Goal: Task Accomplishment & Management: Manage account settings

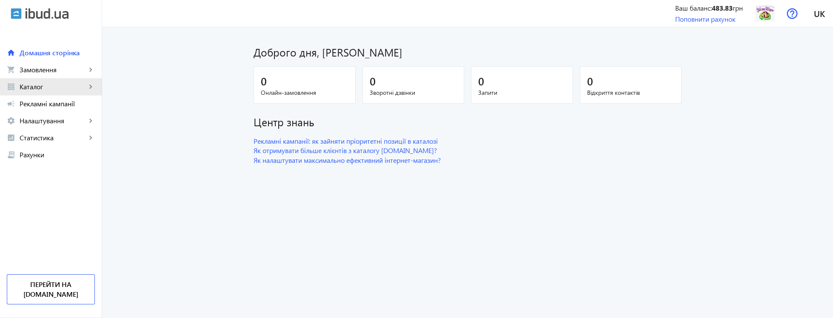
click at [66, 86] on span "Каталог" at bounding box center [53, 87] width 67 height 9
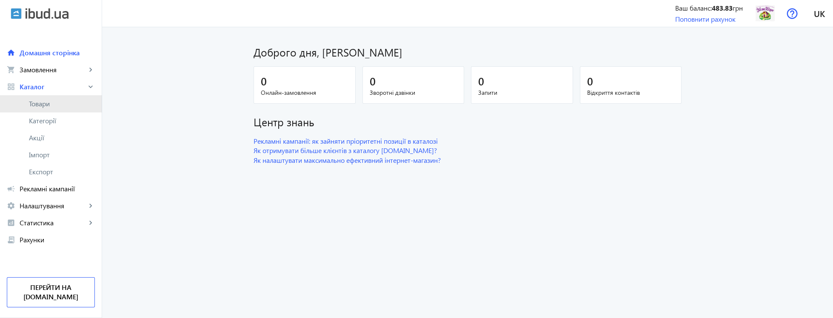
click at [69, 100] on span "Товари" at bounding box center [62, 104] width 66 height 9
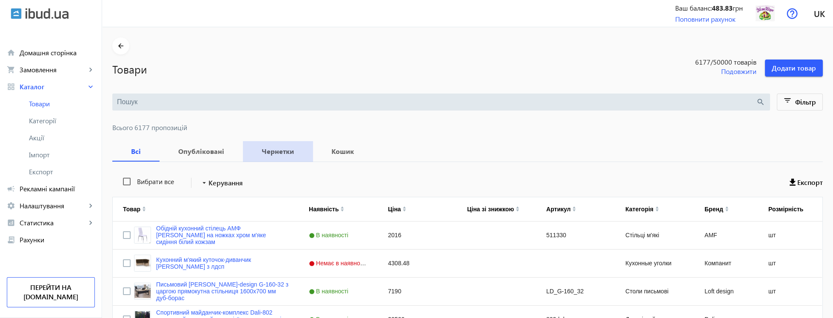
click at [280, 155] on b "Чернетки" at bounding box center [277, 151] width 49 height 7
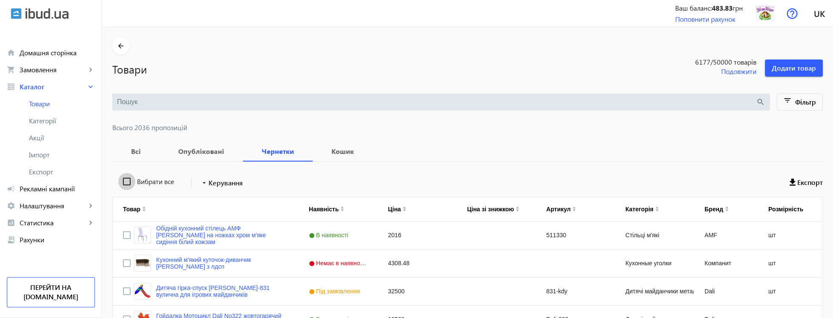
click at [126, 184] on input "Вибрати все" at bounding box center [126, 181] width 17 height 17
checkbox input "true"
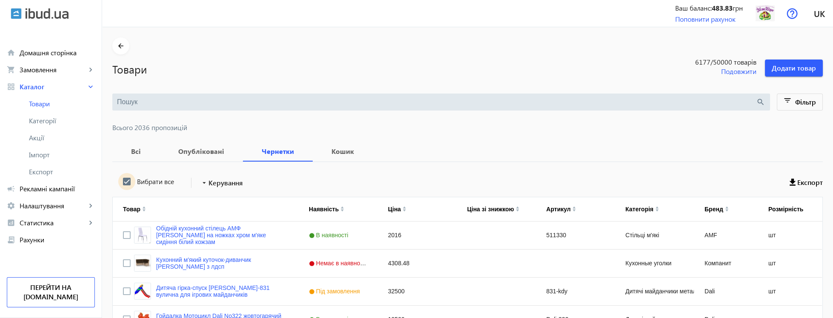
checkbox input "true"
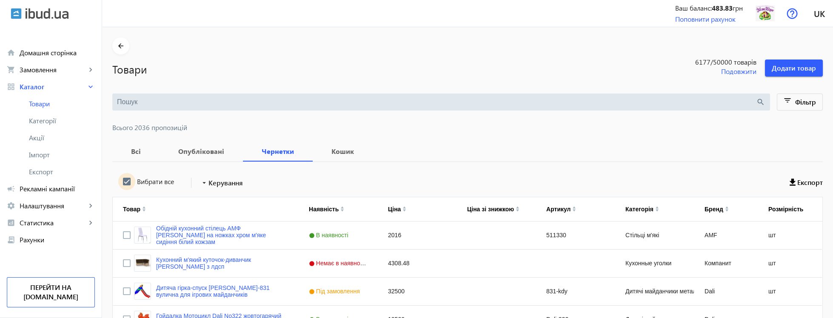
checkbox input "true"
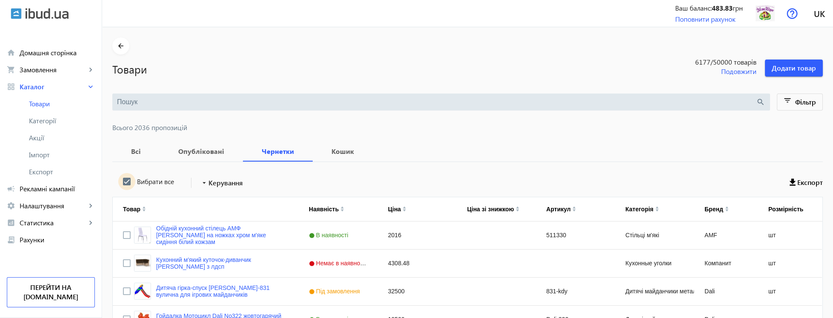
checkbox input "true"
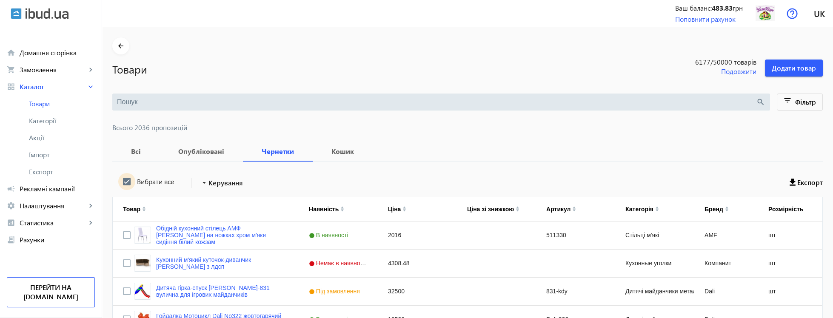
checkbox input "true"
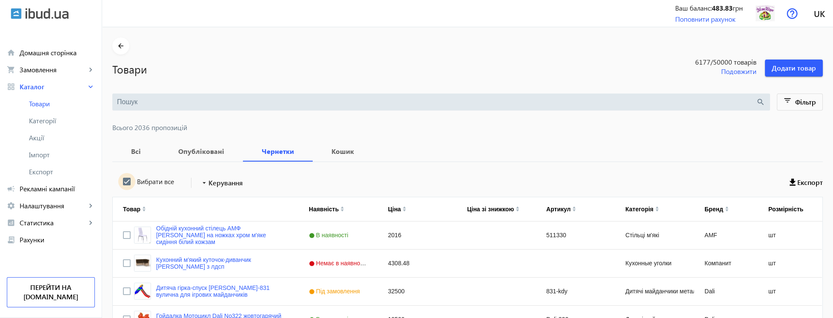
checkbox input "true"
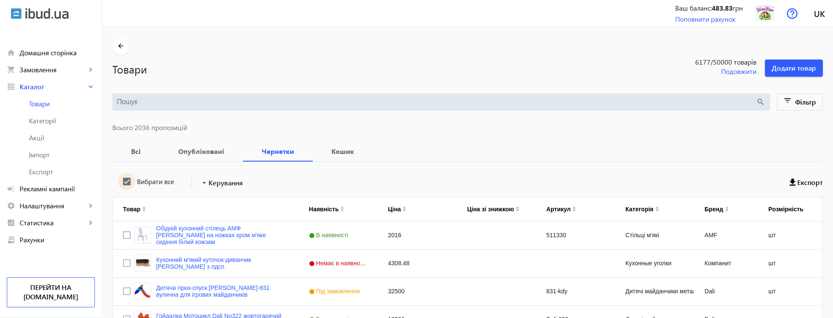
checkbox input "true"
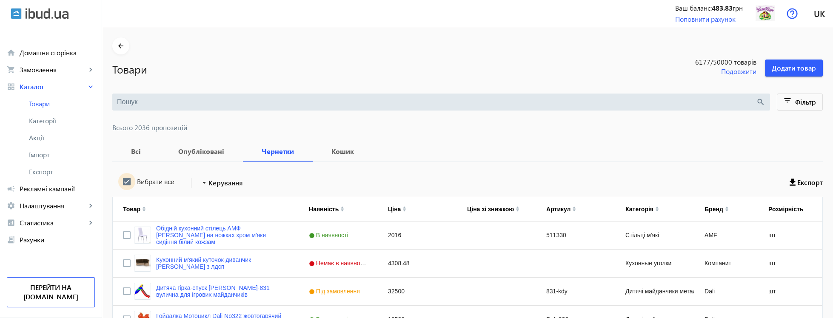
checkbox input "true"
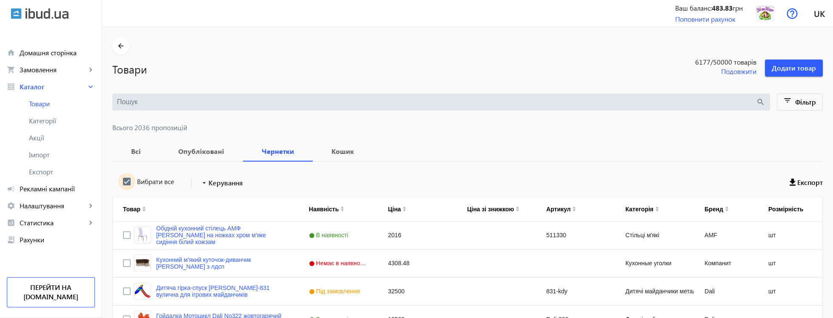
checkbox input "true"
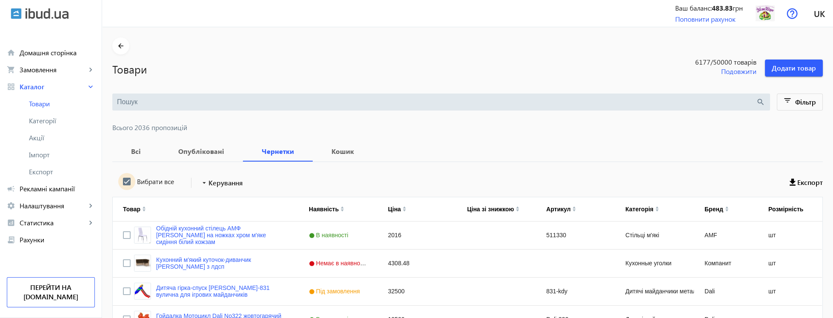
checkbox input "true"
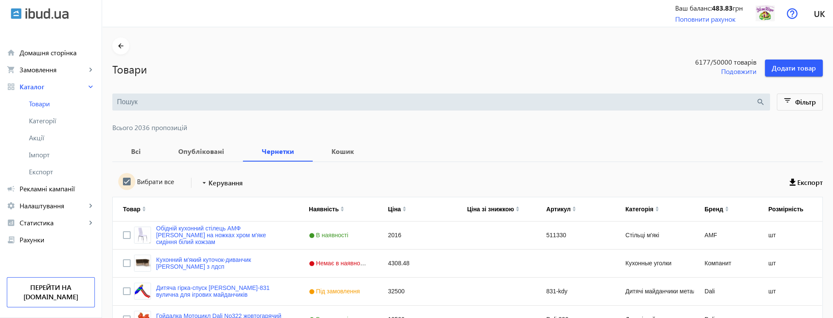
checkbox input "true"
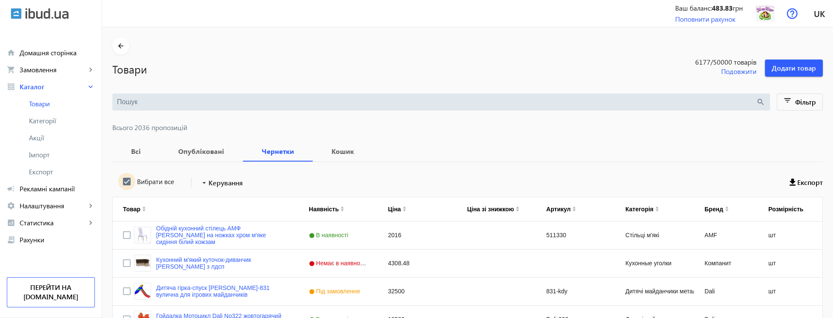
checkbox input "true"
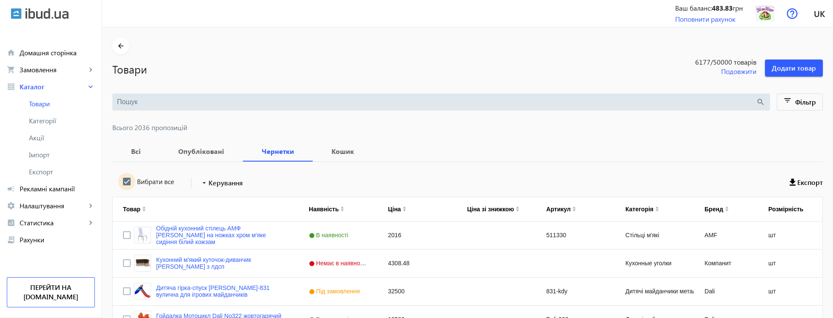
checkbox input "true"
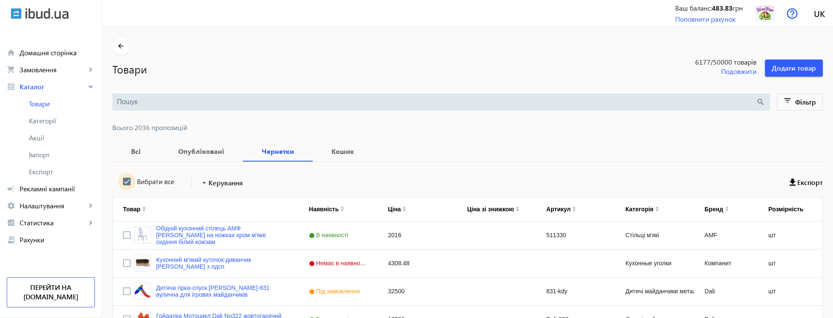
checkbox input "true"
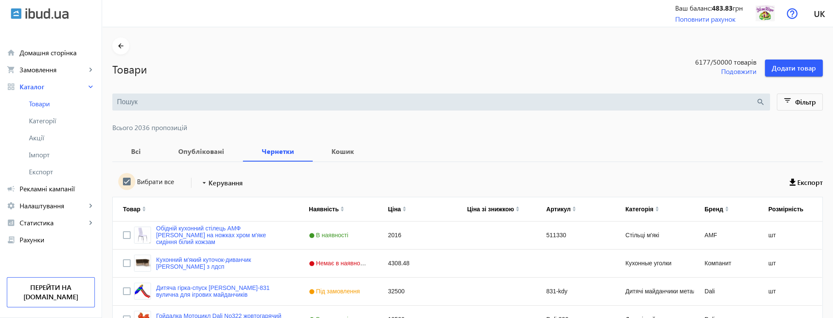
checkbox input "true"
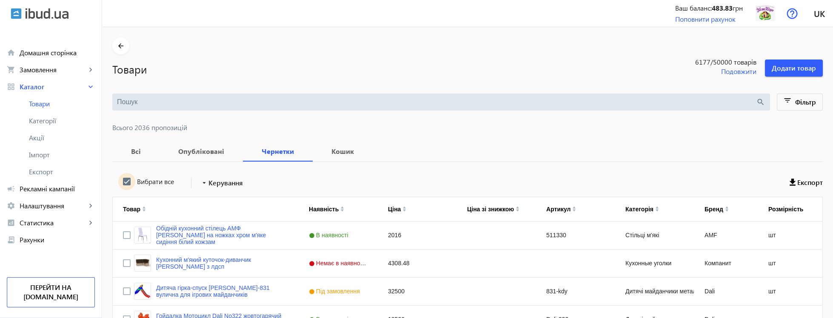
checkbox input "true"
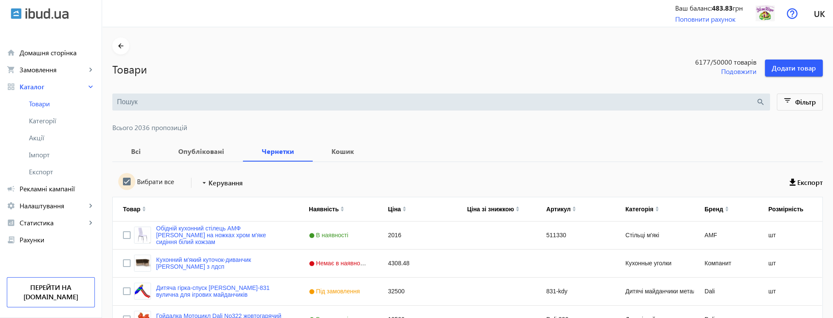
checkbox input "true"
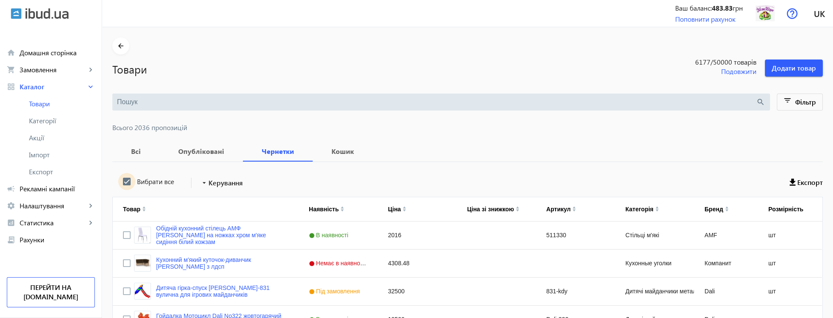
checkbox input "true"
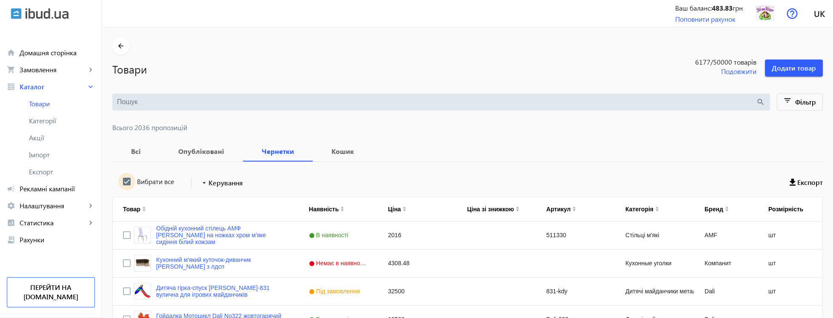
checkbox input "true"
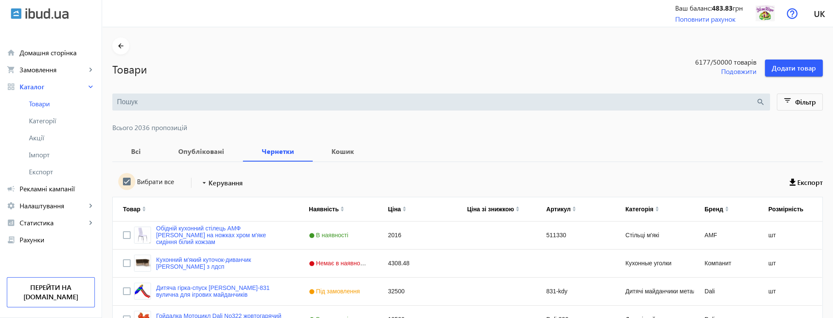
checkbox input "true"
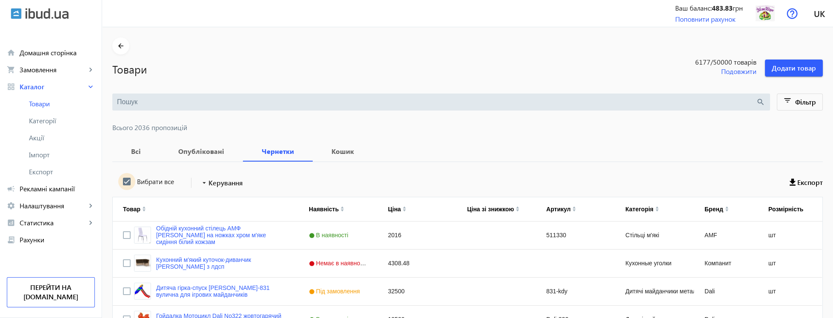
checkbox input "true"
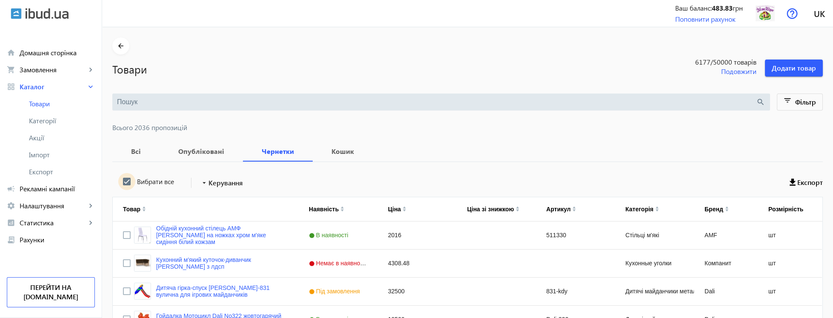
checkbox input "true"
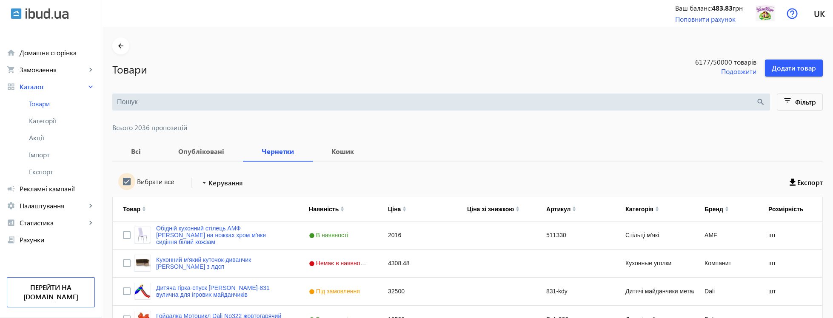
checkbox input "true"
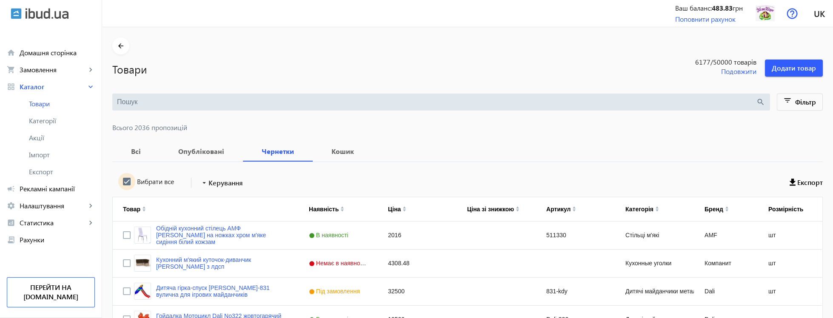
checkbox input "true"
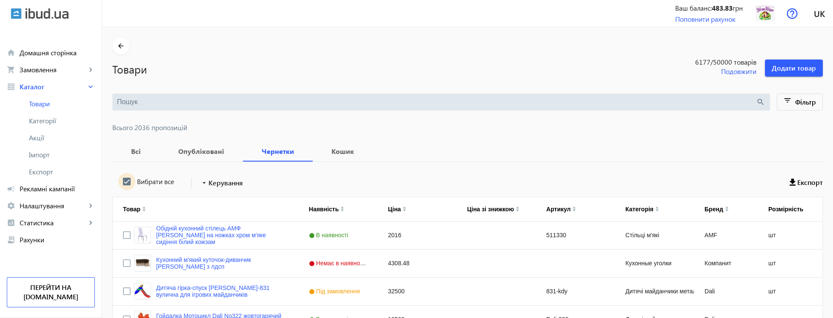
checkbox input "true"
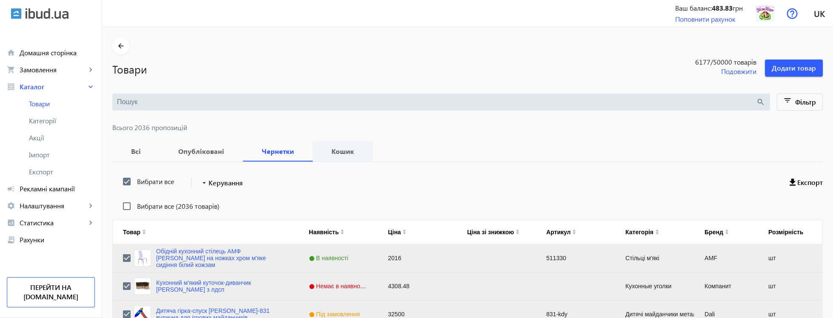
click at [332, 154] on b "Кошик" at bounding box center [343, 151] width 40 height 7
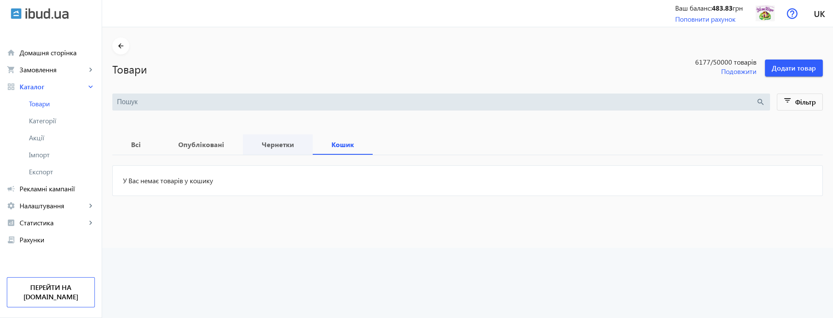
click at [276, 154] on span "Чернетки" at bounding box center [277, 145] width 49 height 20
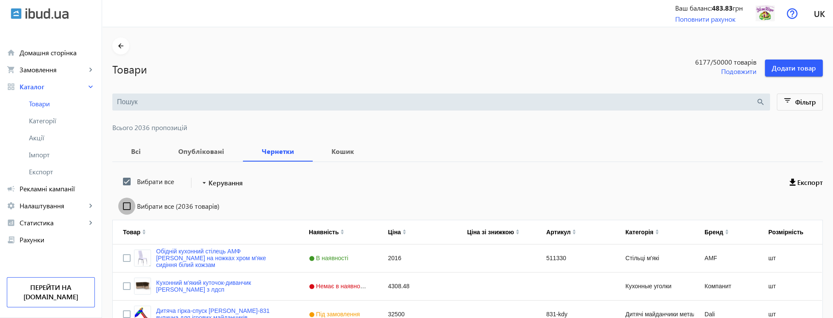
click at [126, 207] on input "Вибрати все (2036 товарів)" at bounding box center [126, 206] width 17 height 17
click at [124, 184] on input "Вибрати все" at bounding box center [126, 181] width 17 height 17
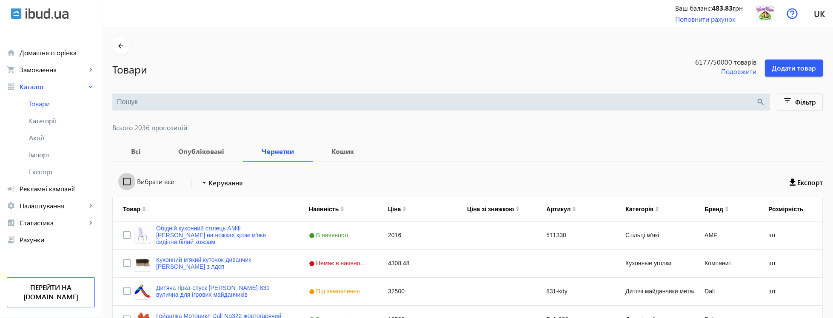
click at [126, 183] on input "Вибрати все" at bounding box center [126, 181] width 17 height 17
checkbox input "true"
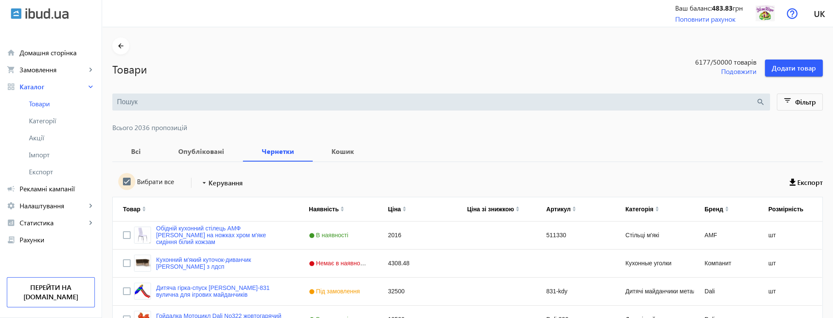
checkbox input "true"
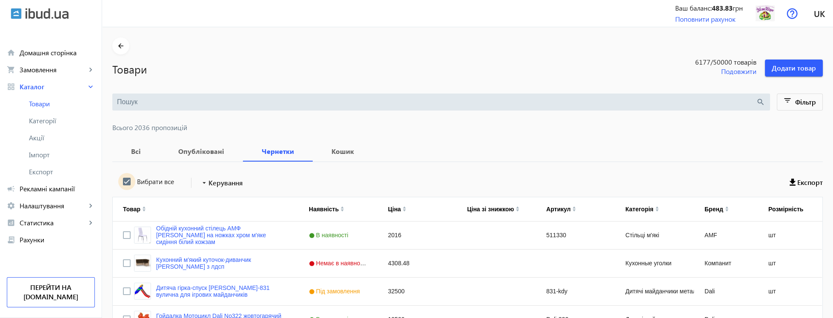
checkbox input "true"
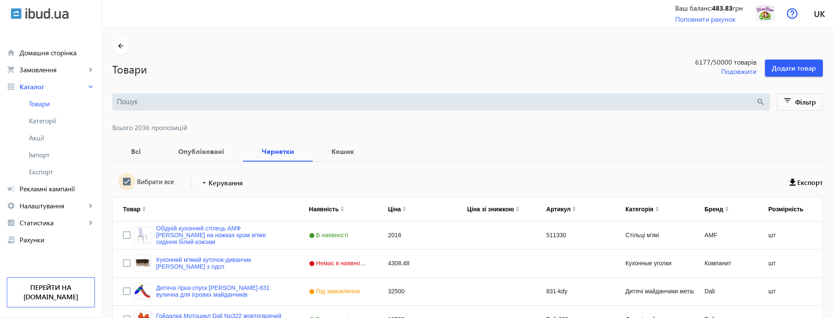
checkbox input "true"
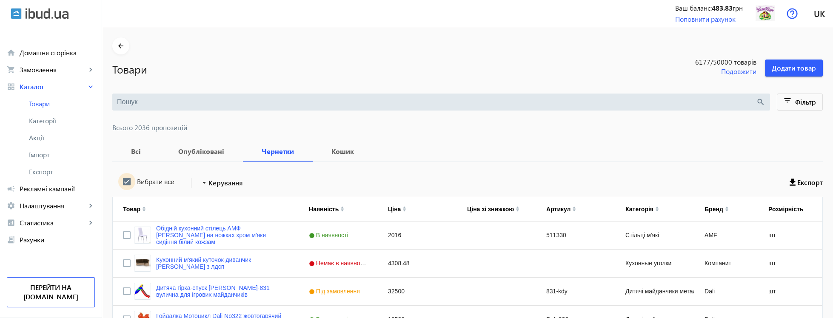
checkbox input "true"
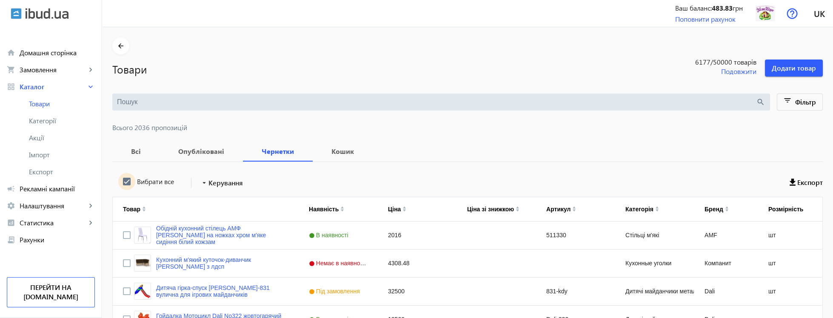
checkbox input "true"
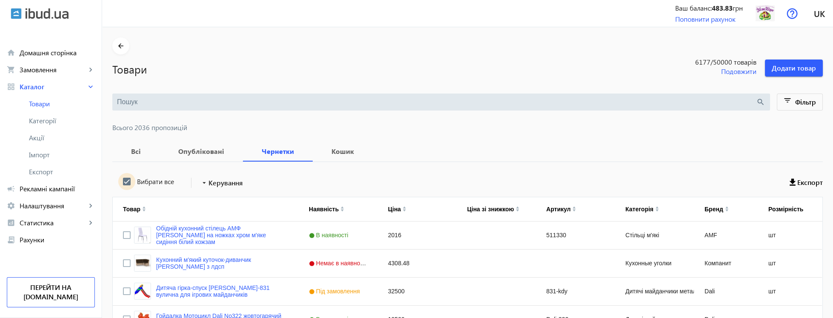
checkbox input "true"
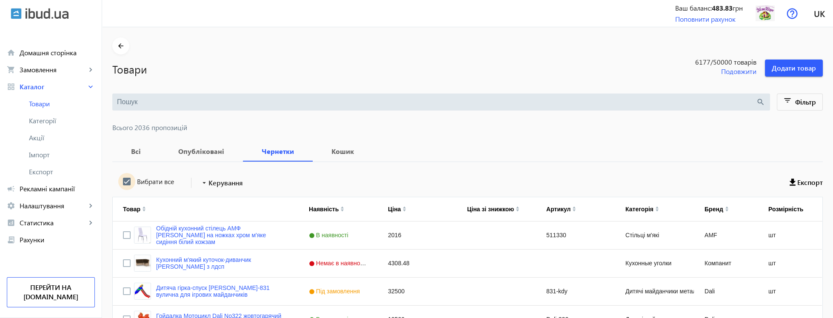
checkbox input "true"
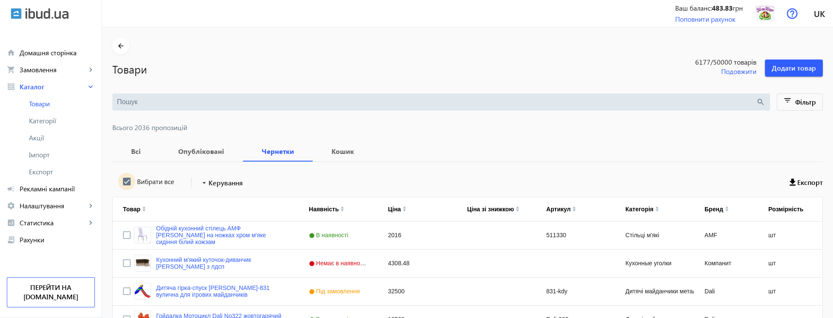
checkbox input "true"
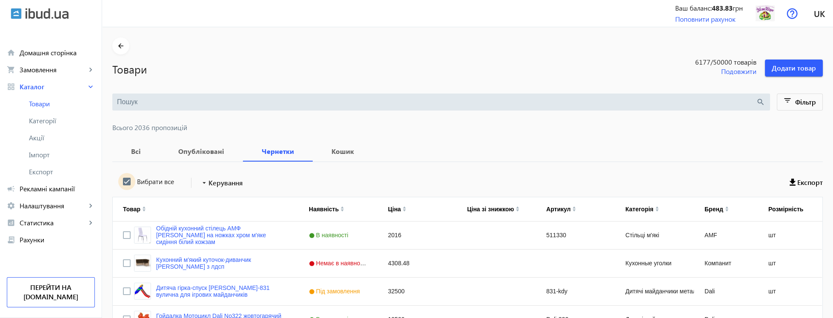
checkbox input "true"
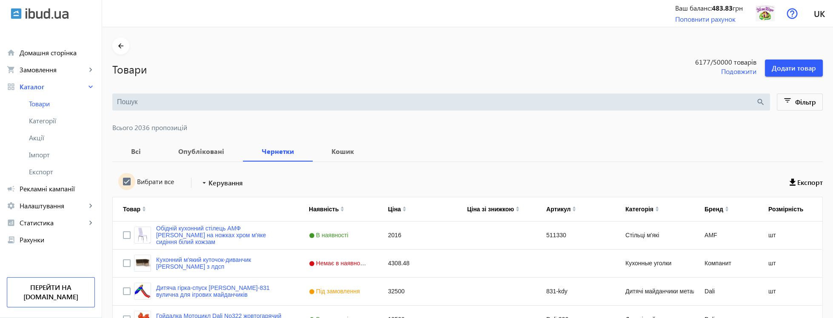
checkbox input "true"
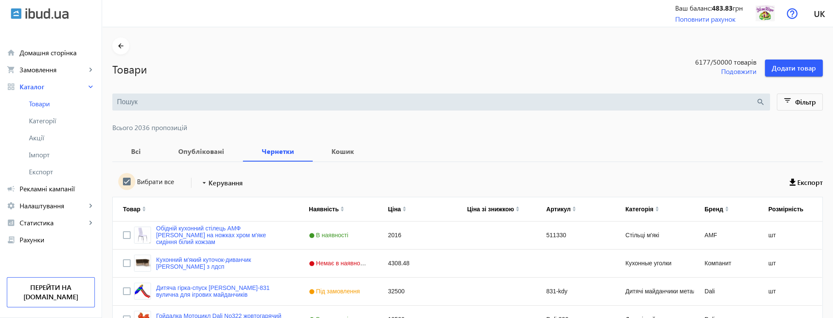
checkbox input "true"
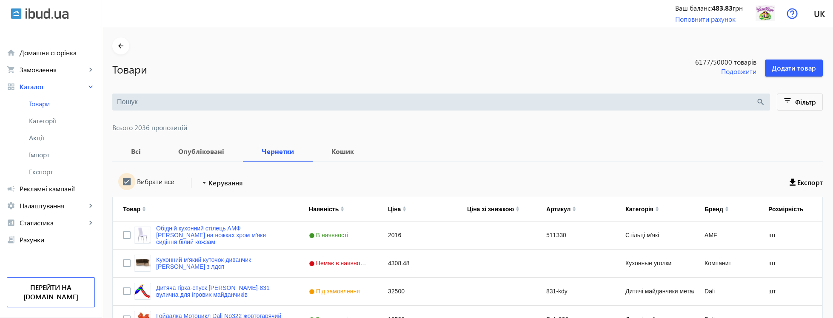
checkbox input "true"
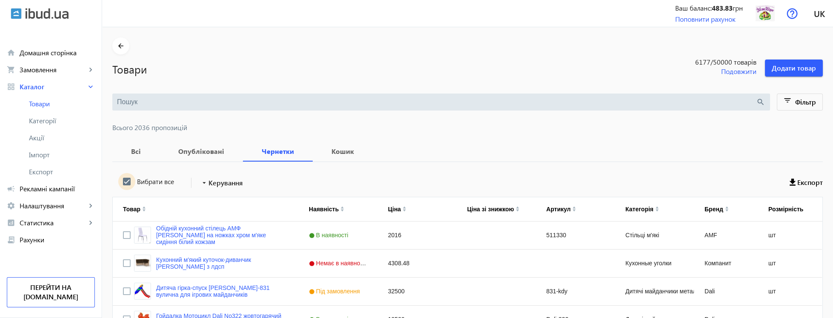
checkbox input "true"
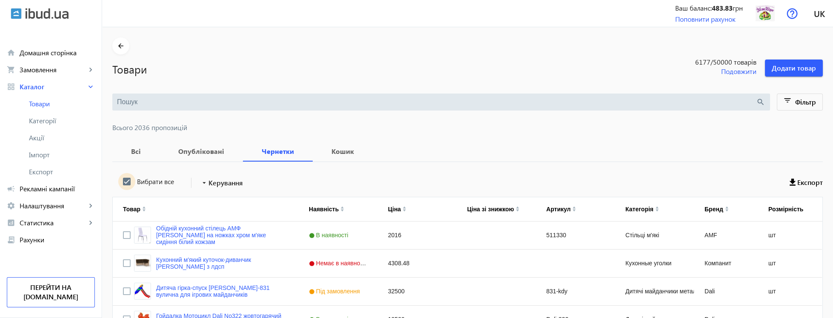
checkbox input "true"
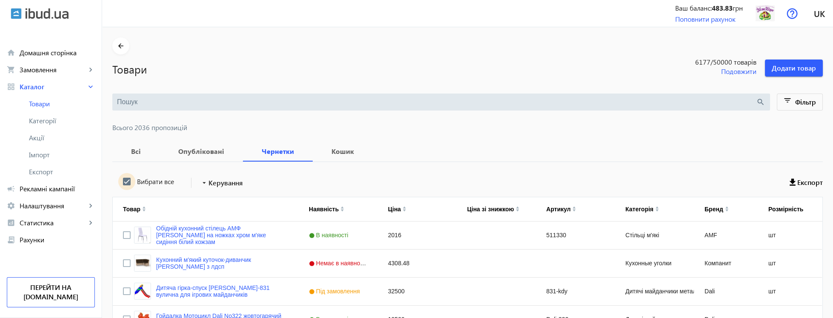
checkbox input "true"
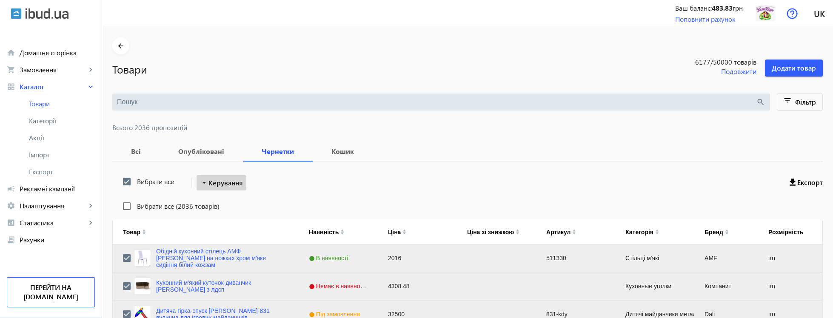
click at [228, 187] on span "Керування" at bounding box center [226, 183] width 34 height 10
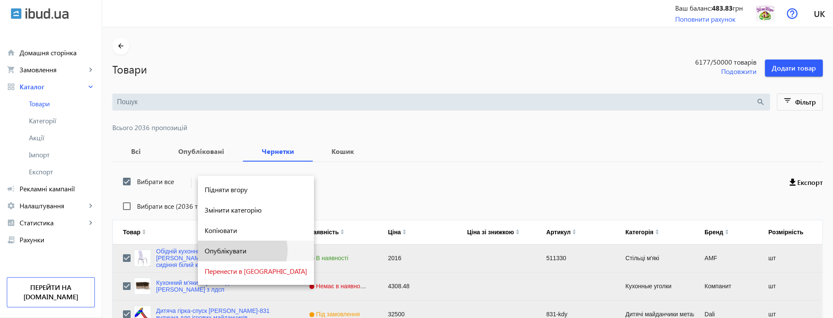
click at [242, 250] on span "Опублікувати" at bounding box center [256, 251] width 103 height 7
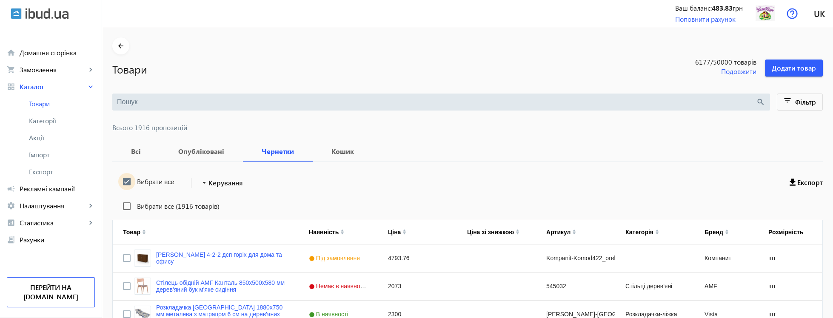
click at [124, 180] on input "Вибрати все" at bounding box center [126, 181] width 17 height 17
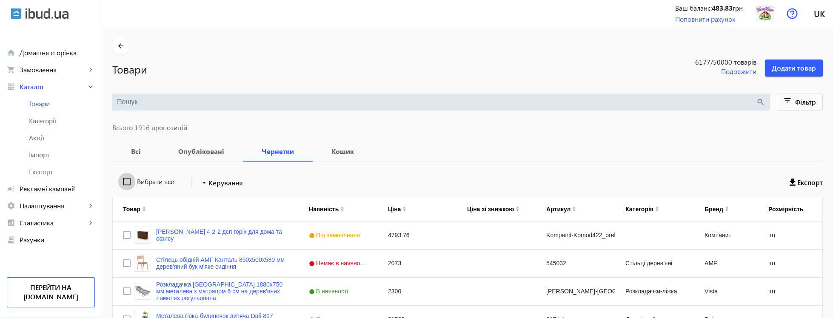
click at [124, 180] on input "Вибрати все" at bounding box center [126, 181] width 17 height 17
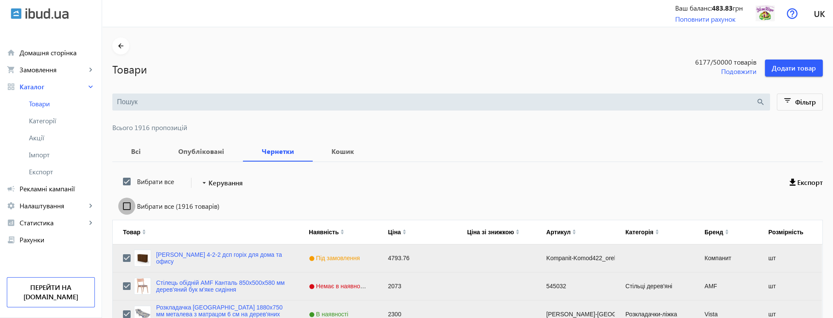
click at [126, 209] on input "Вибрати все (1916 товарів)" at bounding box center [126, 206] width 17 height 17
click at [232, 187] on span "Керування" at bounding box center [226, 183] width 34 height 10
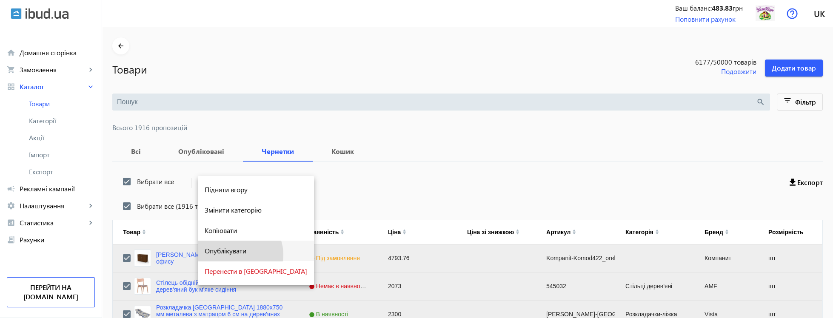
click at [240, 255] on span "Опублікувати" at bounding box center [256, 251] width 103 height 7
